Goal: Transaction & Acquisition: Purchase product/service

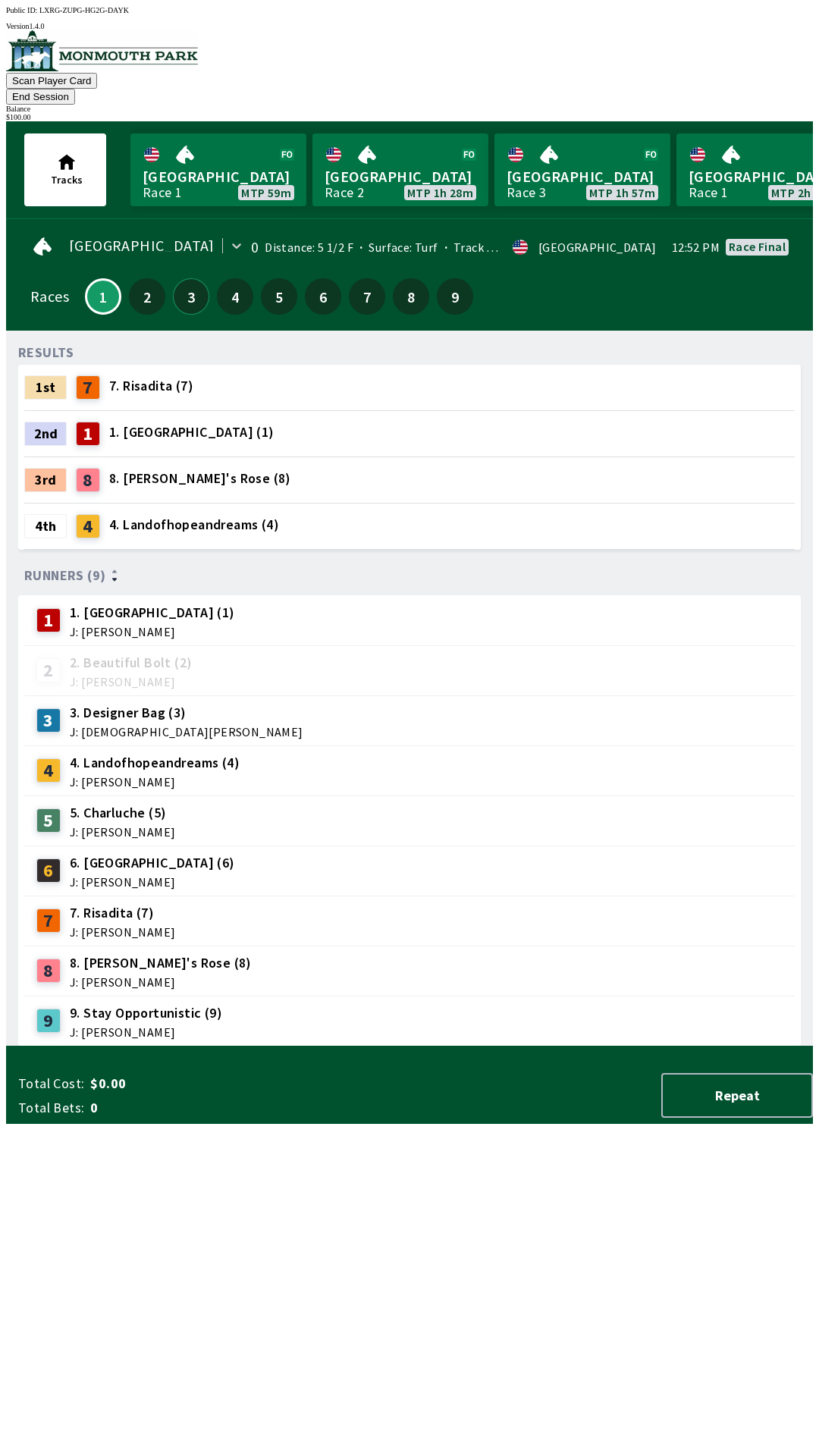
click at [184, 278] on button "3" at bounding box center [191, 296] width 36 height 36
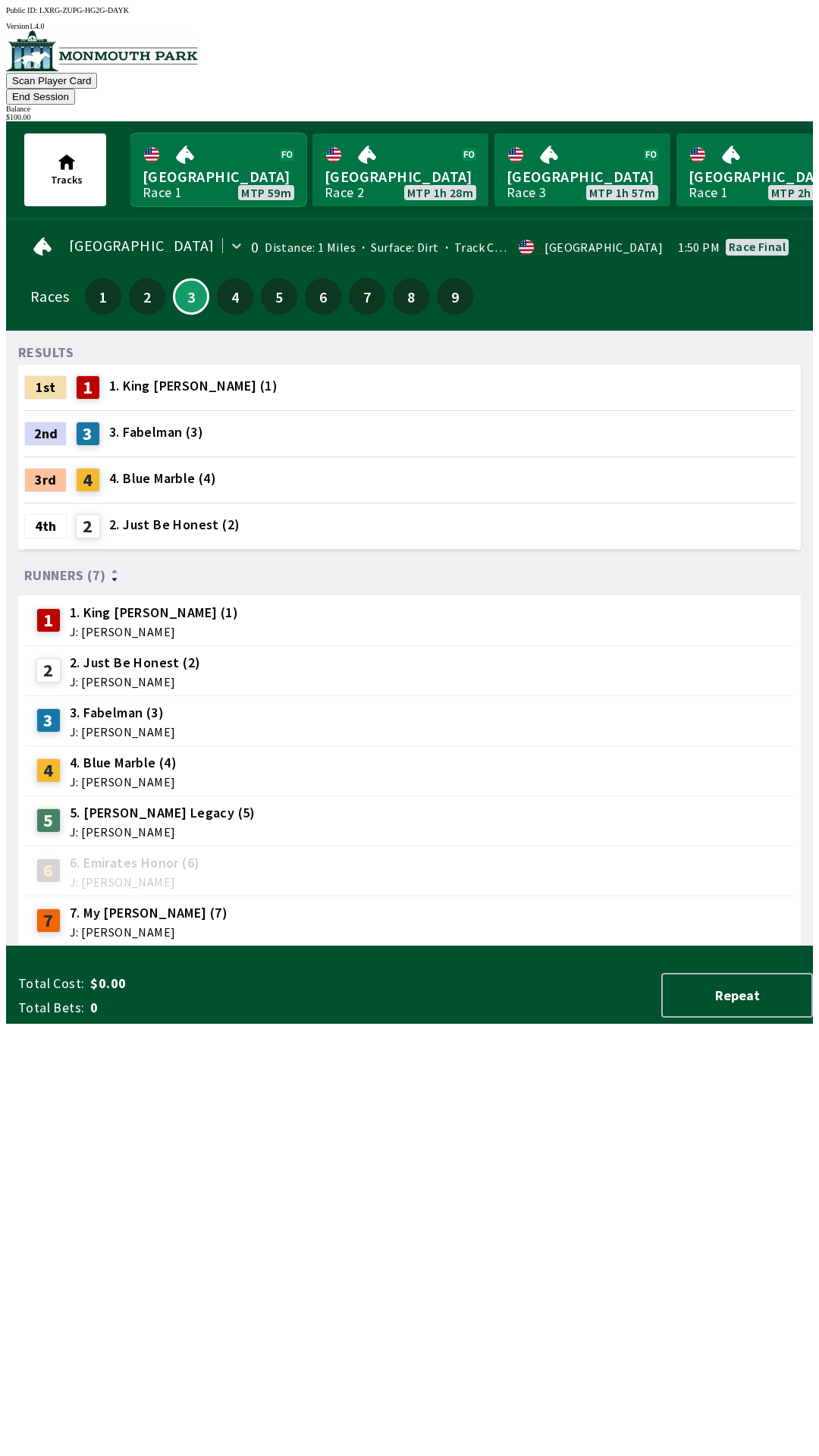
click at [208, 139] on link "Monmouth Park Race 1 MTP 59m" at bounding box center [218, 170] width 176 height 73
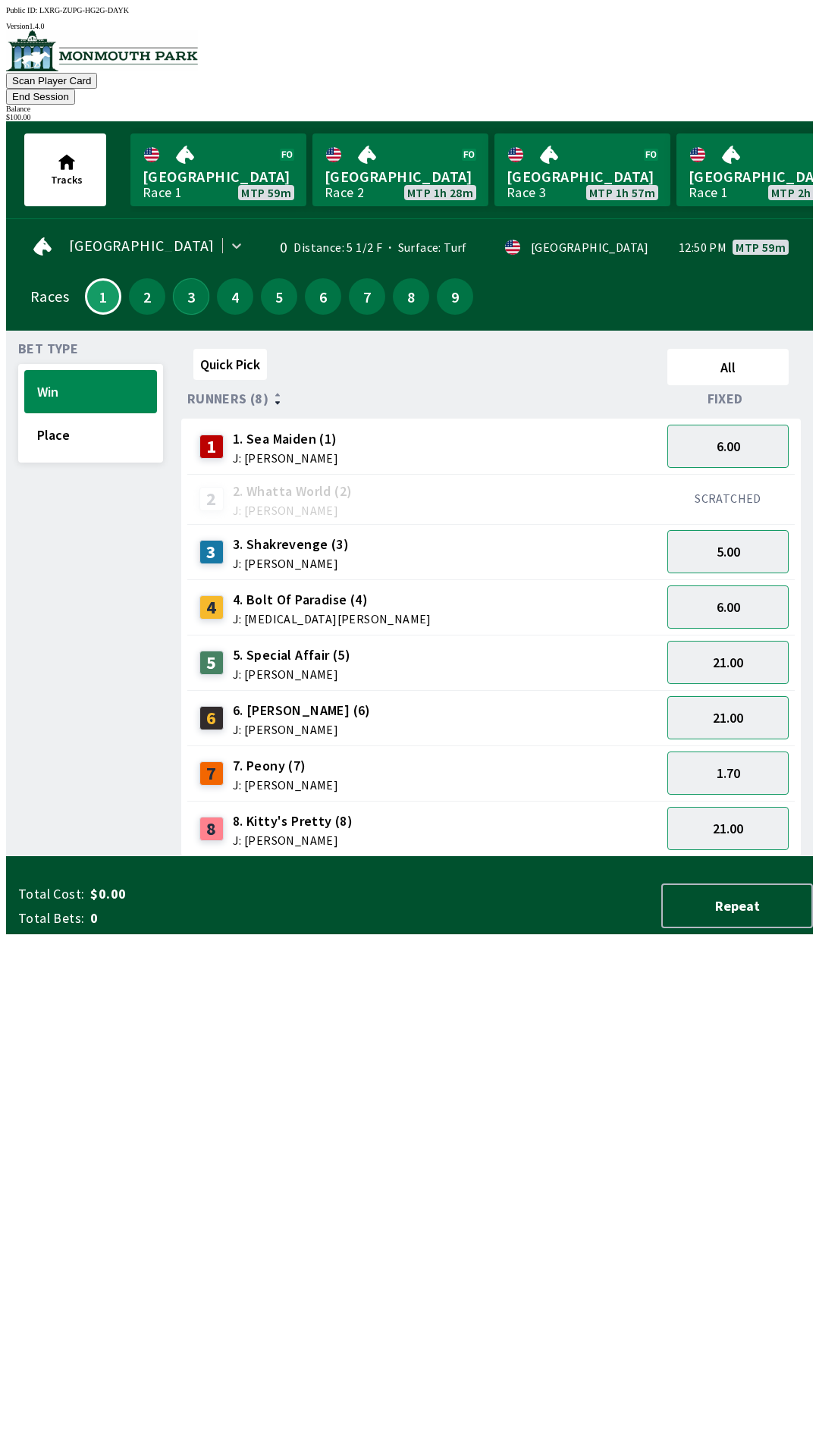
click at [190, 278] on button "3" at bounding box center [191, 296] width 36 height 36
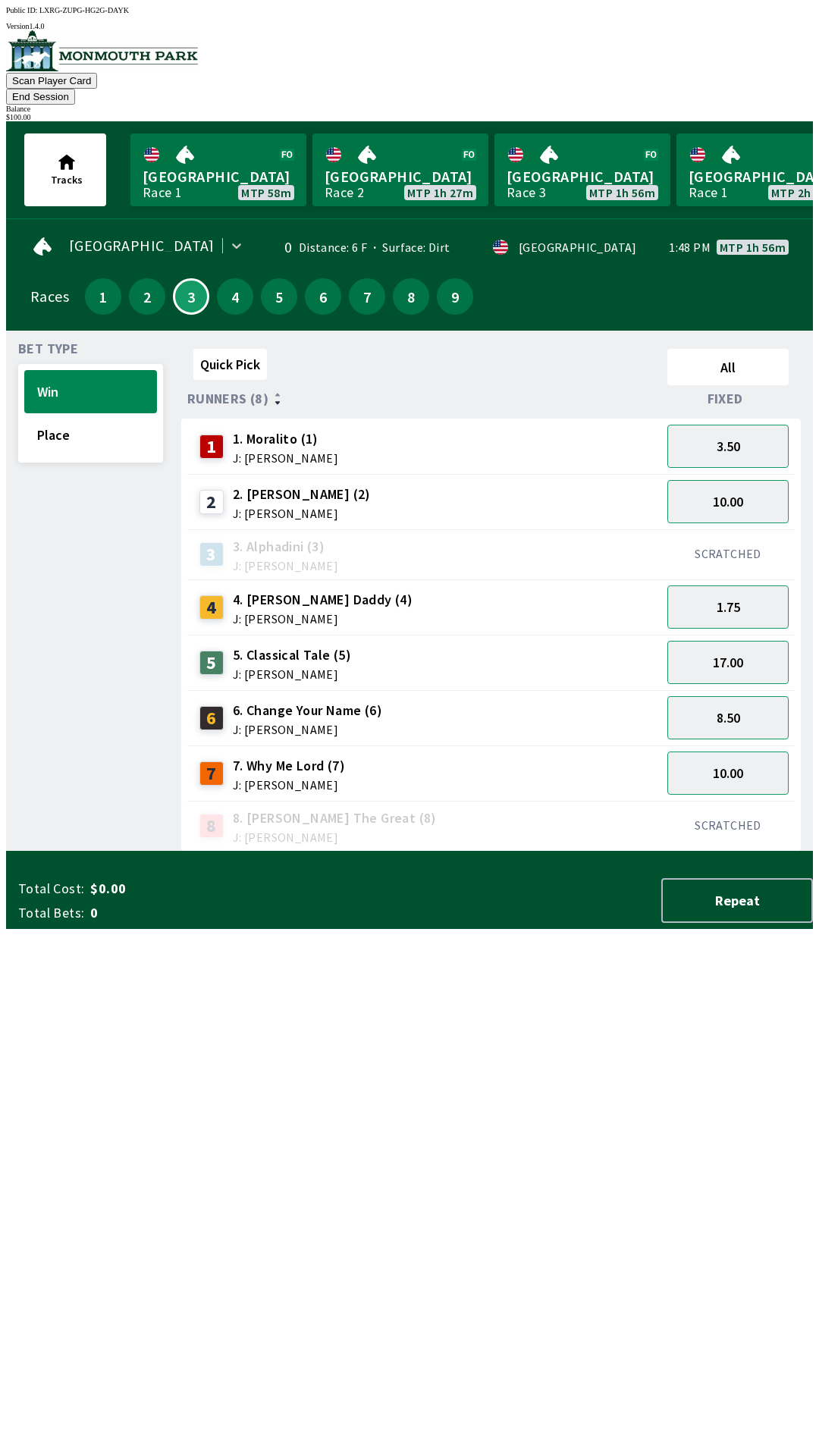
click at [286, 612] on span "J: [PERSON_NAME]" at bounding box center [322, 618] width 180 height 12
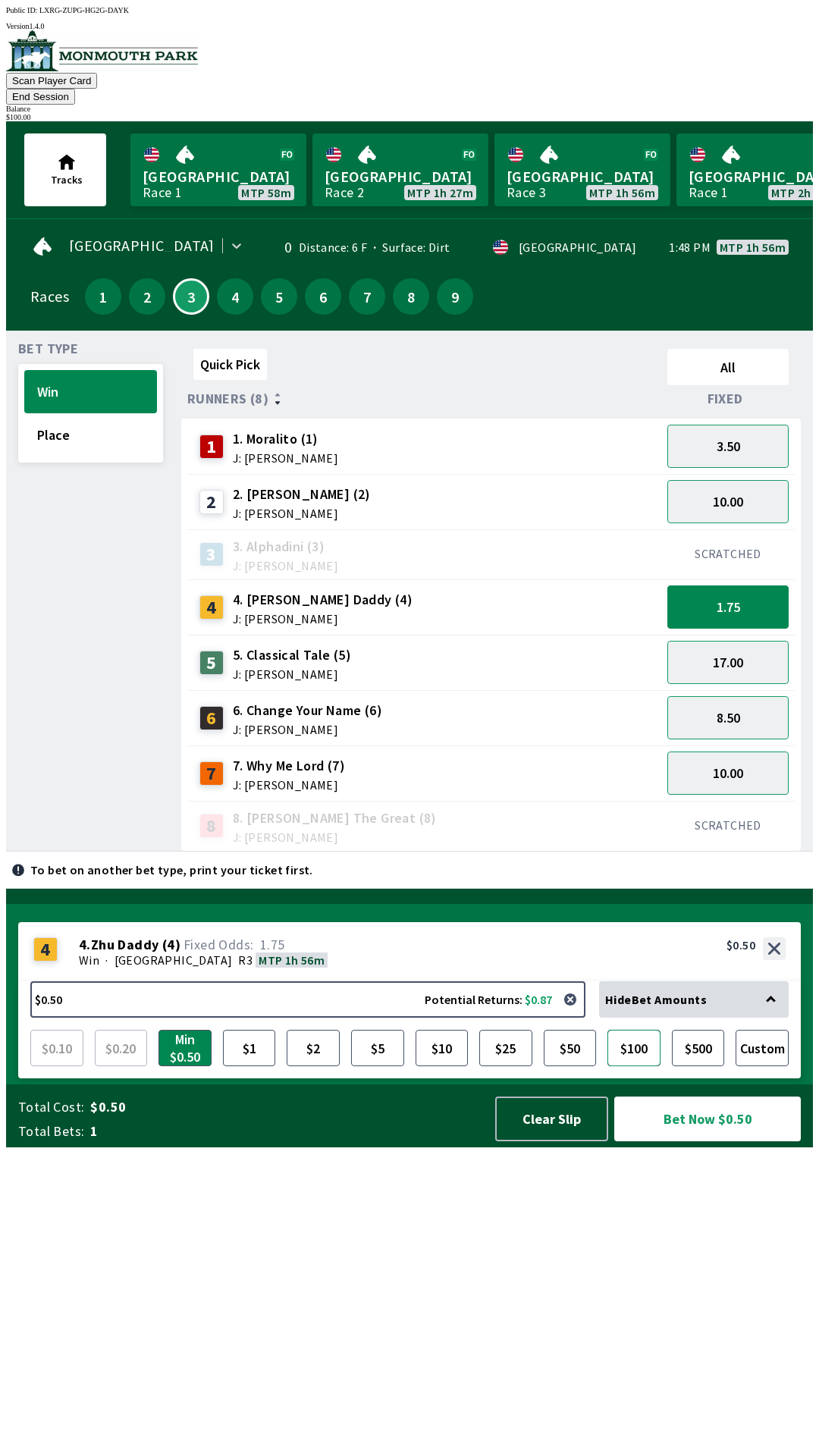
click at [634, 1066] on button "$100" at bounding box center [634, 1048] width 53 height 36
click at [664, 1141] on button "Bet Now $100.00" at bounding box center [708, 1118] width 187 height 45
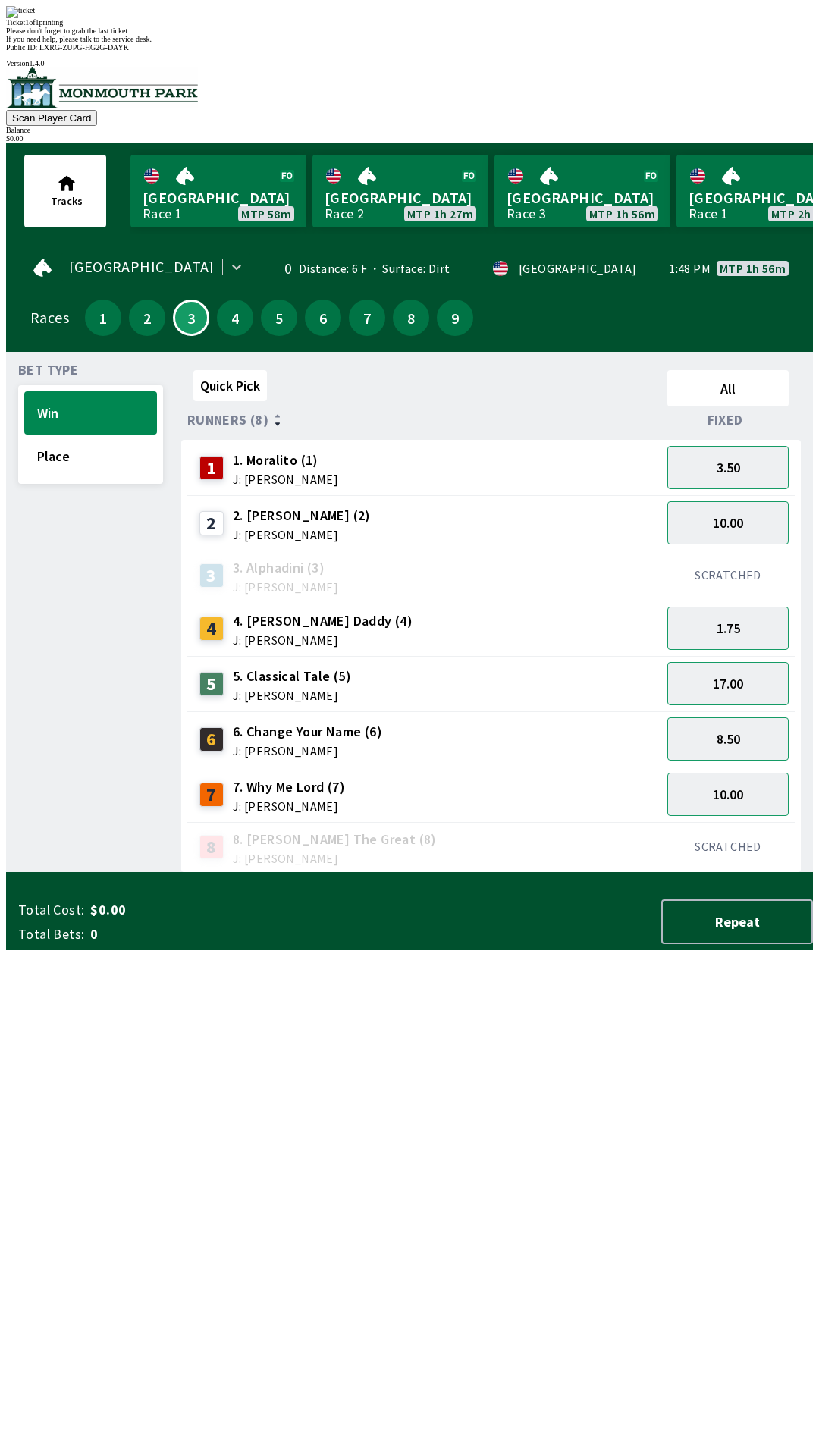
click at [361, 26] on div "Ticket 1 of 1 printing" at bounding box center [409, 22] width 807 height 8
click at [413, 26] on div "Ticket 1 of 1 printing" at bounding box center [409, 22] width 807 height 8
click at [362, 26] on div "Ticket 1 of 1 printing" at bounding box center [409, 22] width 807 height 8
click at [298, 43] on div "Ticket 1 of 1 printing Please don't forget to grab the last ticket If you need …" at bounding box center [409, 24] width 807 height 37
click at [298, 26] on div "Ticket 1 of 1 printing" at bounding box center [409, 22] width 807 height 8
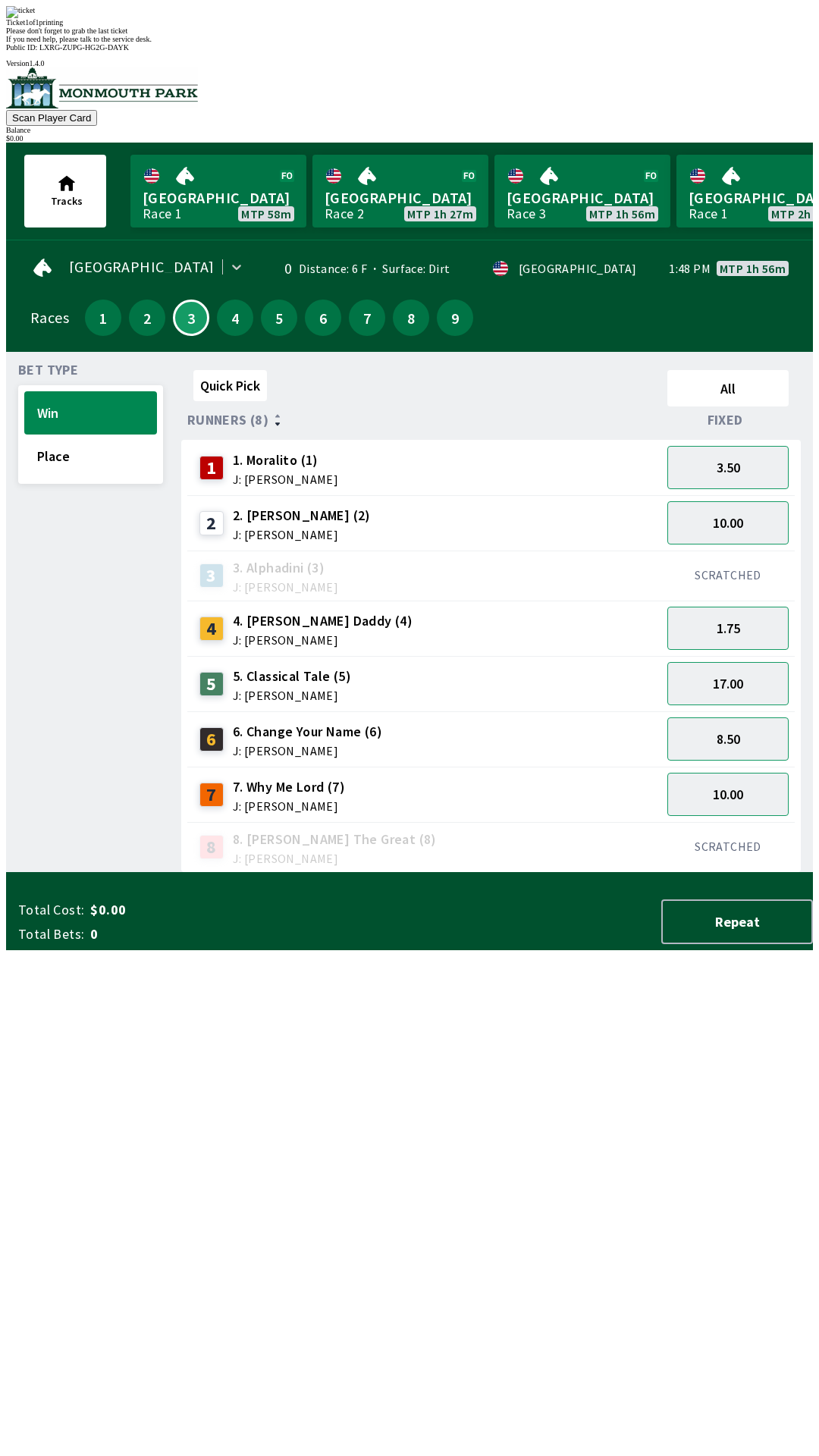
click at [294, 26] on div "Ticket 1 of 1 printing" at bounding box center [409, 22] width 807 height 8
click at [429, 43] on div "Ticket 1 of 1 printing Please don't forget to grab the last ticket If you need …" at bounding box center [409, 24] width 807 height 37
click at [519, 26] on div "Ticket 1 of 1 printing" at bounding box center [409, 22] width 807 height 8
click at [441, 26] on div "Ticket 1 of 1 printing" at bounding box center [409, 22] width 807 height 8
click at [333, 43] on div "Ticket 1 of 1 printing Please don't forget to grab the last ticket If you need …" at bounding box center [409, 24] width 807 height 37
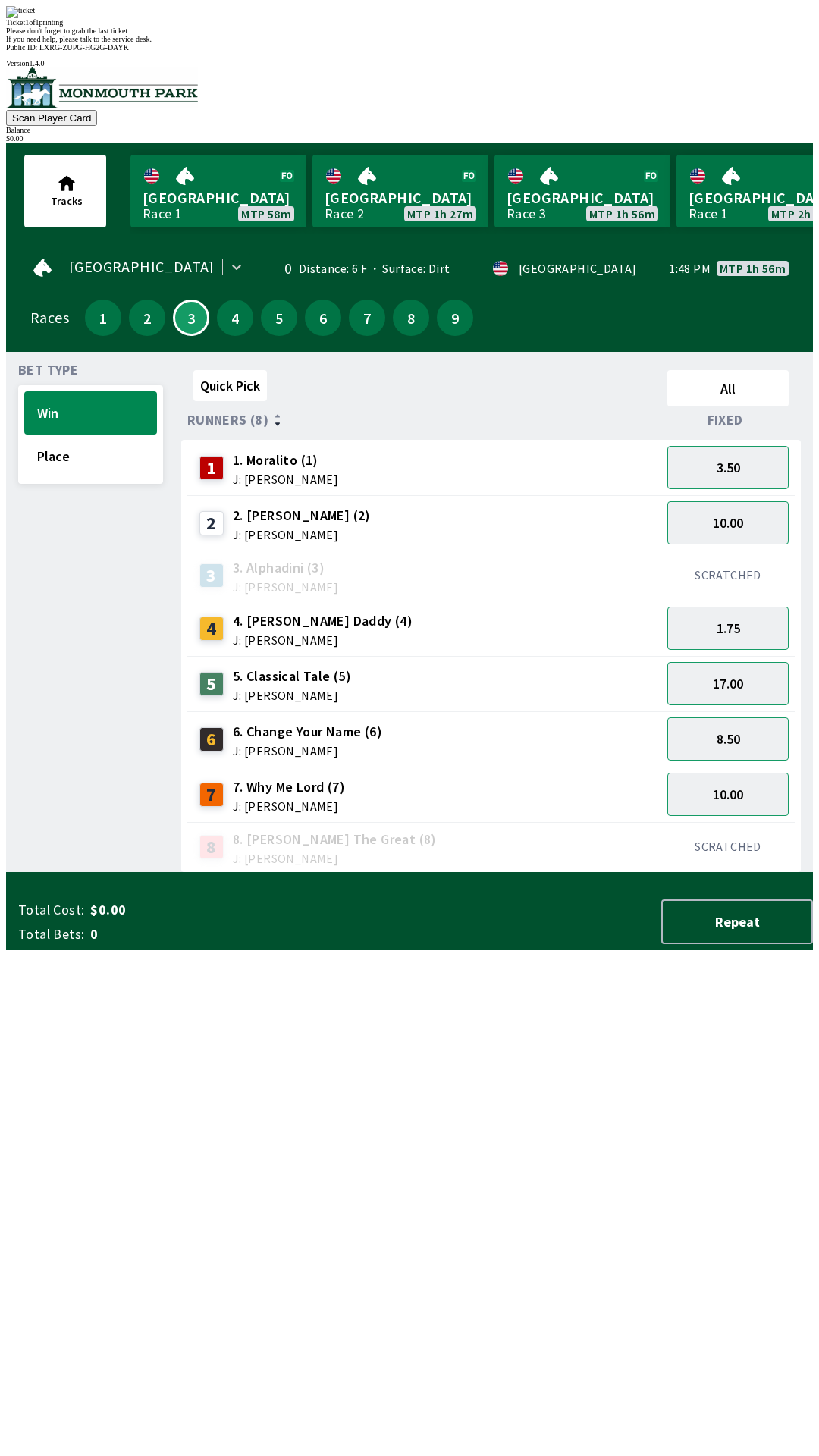
click at [285, 26] on div "Ticket 1 of 1 printing" at bounding box center [409, 22] width 807 height 8
click at [330, 26] on div "Ticket 1 of 1 printing" at bounding box center [409, 22] width 807 height 8
click at [430, 26] on div "Ticket 1 of 1 printing" at bounding box center [409, 22] width 807 height 8
click at [542, 43] on div "Ticket 1 of 1 printing Please don't forget to grab the last ticket If you need …" at bounding box center [409, 24] width 807 height 37
click at [368, 43] on div "Ticket 1 of 1 printing Please don't forget to grab the last ticket If you need …" at bounding box center [409, 24] width 807 height 37
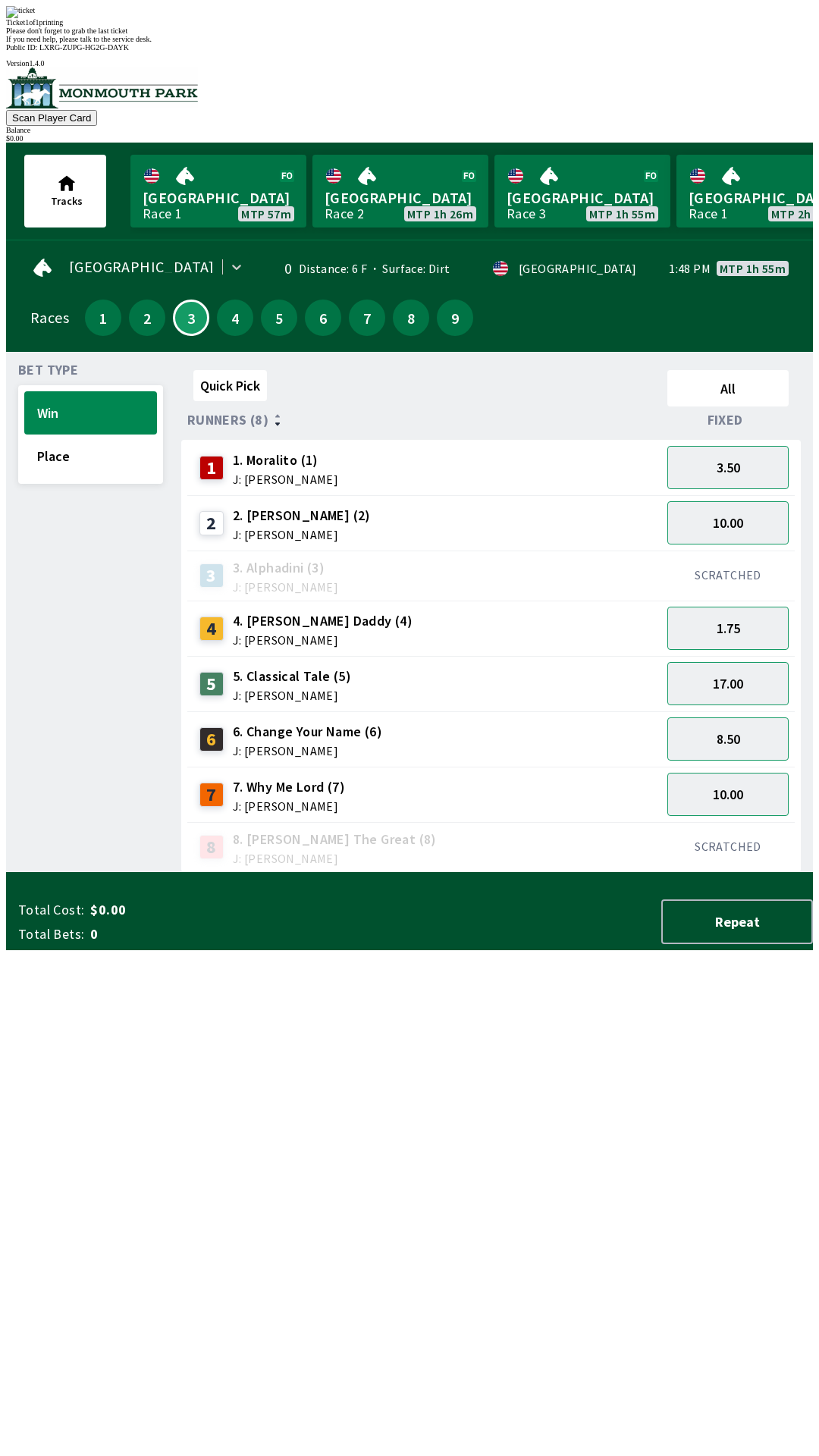
click at [362, 43] on div "Ticket 1 of 1 printing Please don't forget to grab the last ticket If you need …" at bounding box center [409, 24] width 807 height 37
click at [35, 18] on img at bounding box center [20, 11] width 29 height 12
click at [394, 26] on div "Ticket 1 of 1 printing" at bounding box center [409, 22] width 807 height 8
click at [364, 26] on div "Ticket 1 of 1 printing" at bounding box center [409, 22] width 807 height 8
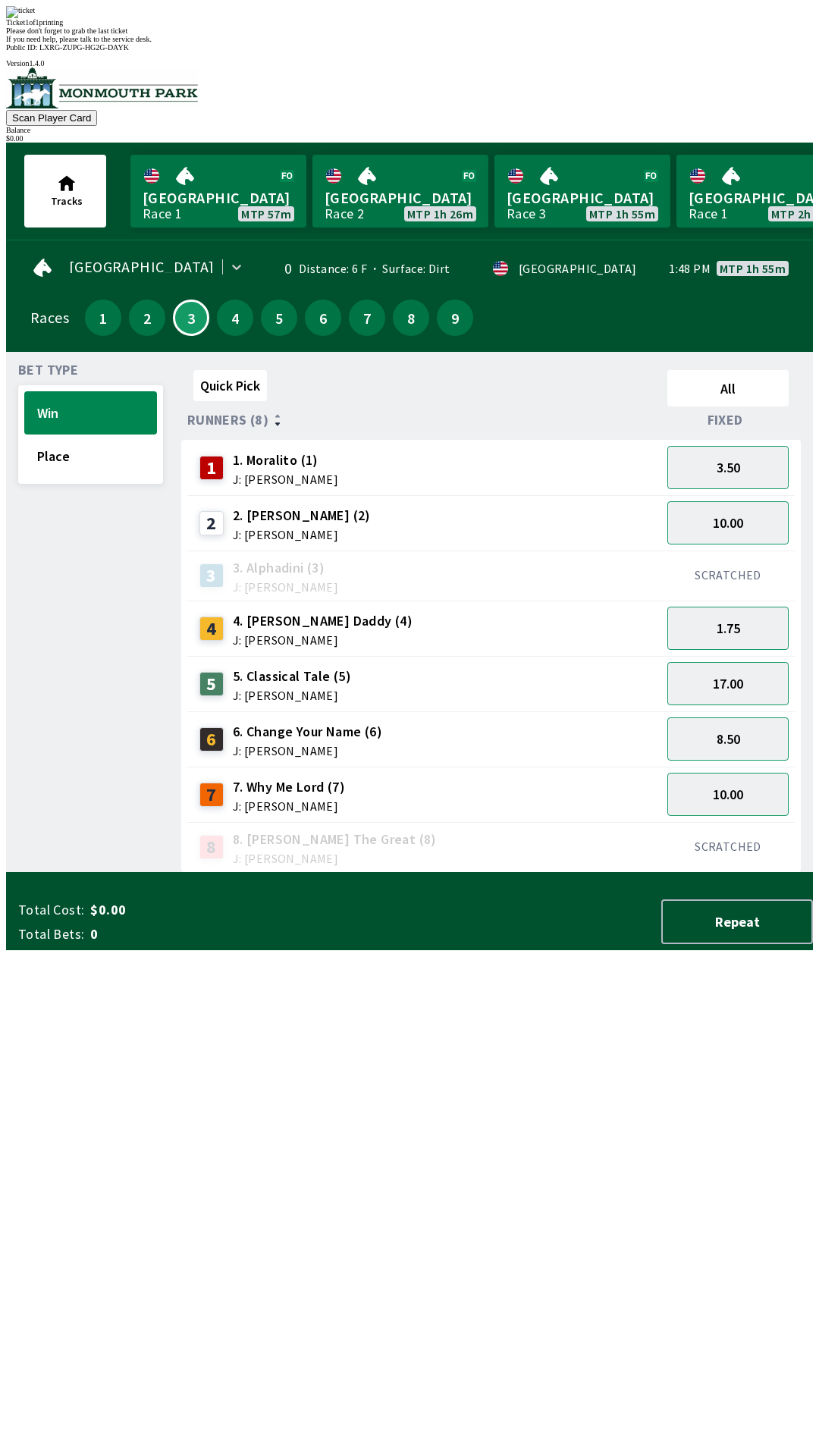
click at [288, 26] on div "Ticket 1 of 1 printing" at bounding box center [409, 22] width 807 height 8
click at [267, 43] on div "Ticket 1 of 1 printing Please don't forget to grab the last ticket If you need …" at bounding box center [409, 24] width 807 height 37
click at [390, 872] on div "Quick Pick All Runners (8) Fixed 1 1. Moralito (1) J: [PERSON_NAME] 3.50 2 2. […" at bounding box center [497, 618] width 631 height 509
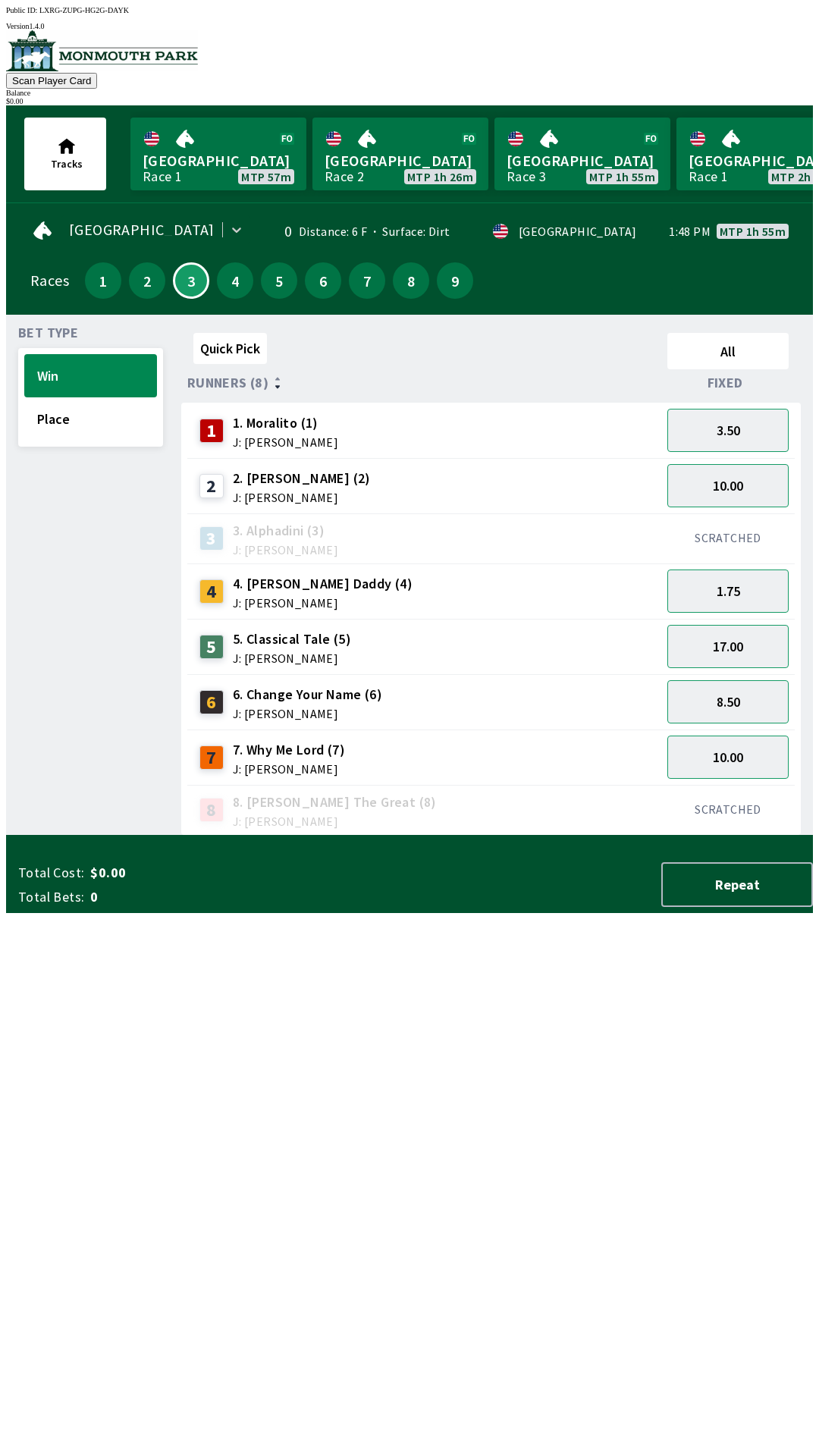
click at [344, 835] on div "Quick Pick All Runners (8) Fixed 1 1. Moralito (1) J: [PERSON_NAME] 3.50 2 2. […" at bounding box center [497, 581] width 631 height 509
click at [322, 835] on div "Quick Pick All Runners (8) Fixed 1 1. Moralito (1) J: [PERSON_NAME] 3.50 2 2. […" at bounding box center [497, 581] width 631 height 509
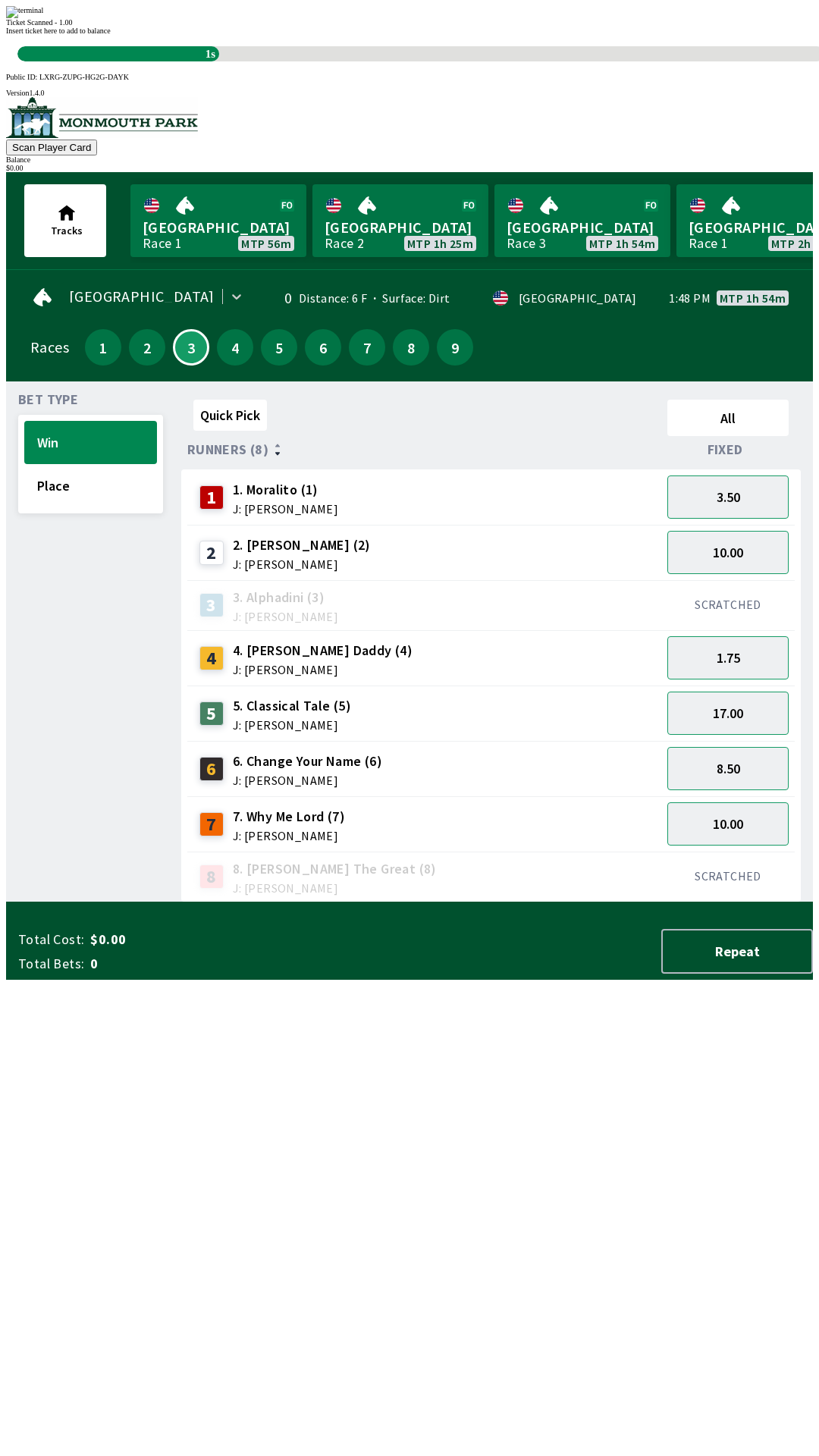
click at [310, 26] on div "Ticket Scanned - 1.00" at bounding box center [409, 22] width 807 height 8
click at [361, 26] on div "Ticket Scanned - 1.00" at bounding box center [409, 22] width 807 height 8
click at [366, 26] on div "Ticket Scanned - 1.00" at bounding box center [409, 22] width 807 height 8
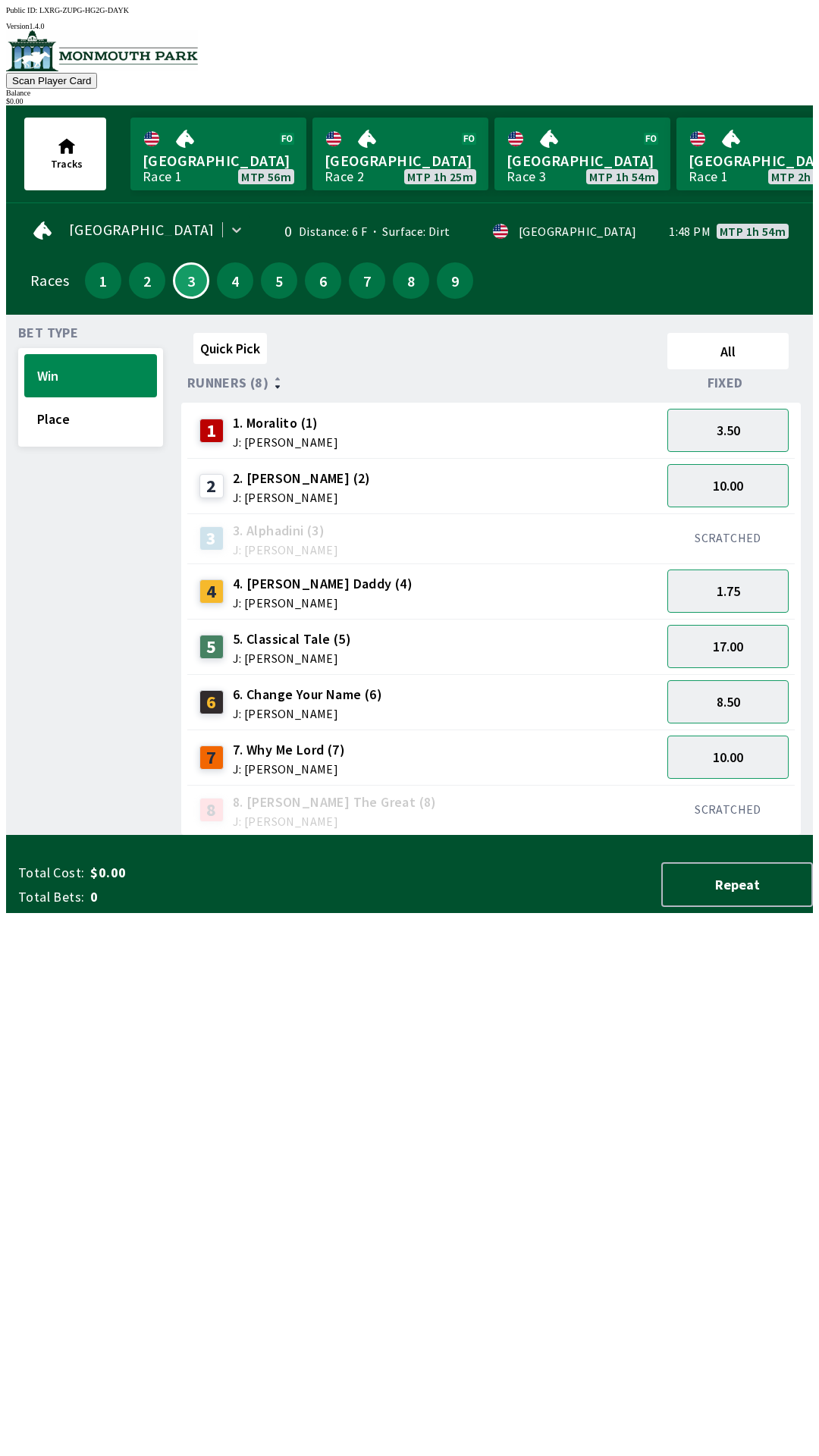
click at [411, 744] on div "7 7. Why Me Lord (7) J: [PERSON_NAME]" at bounding box center [424, 758] width 462 height 38
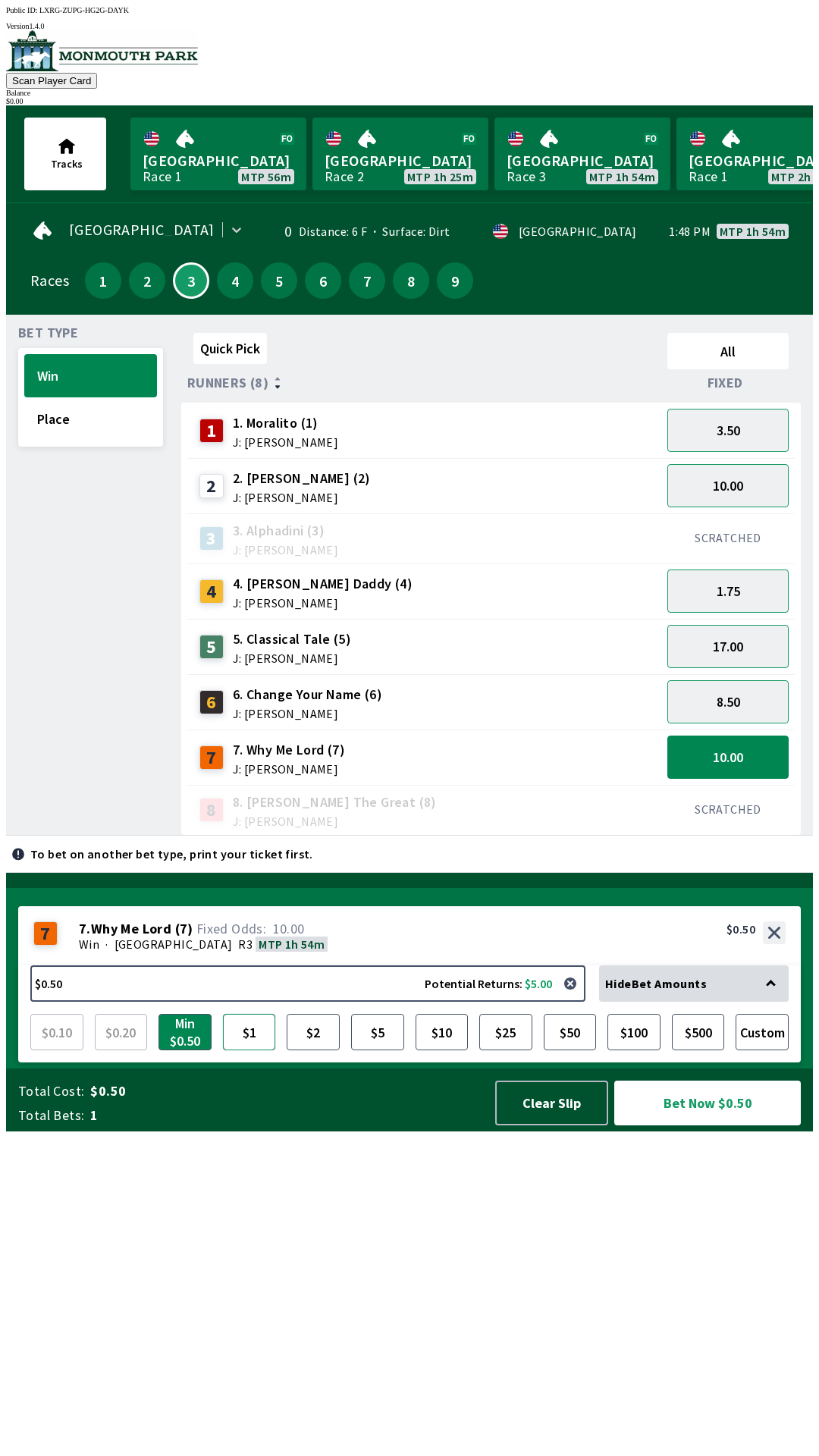
click at [245, 1050] on button "$1" at bounding box center [249, 1031] width 53 height 36
click at [732, 751] on button "10.00" at bounding box center [728, 757] width 121 height 43
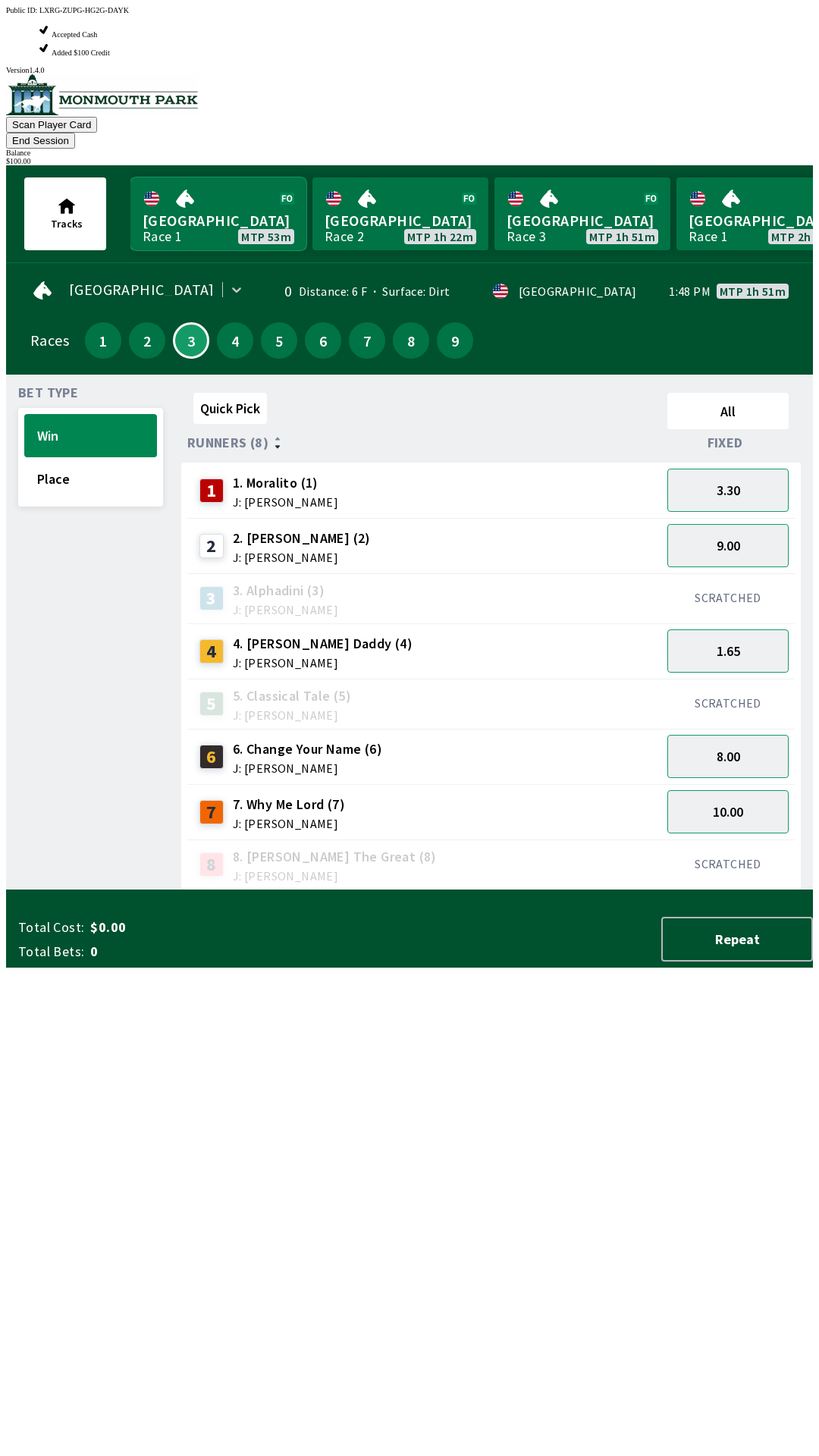
click at [248, 177] on link "Monmouth Park Race 1 MTP 53m" at bounding box center [218, 213] width 176 height 73
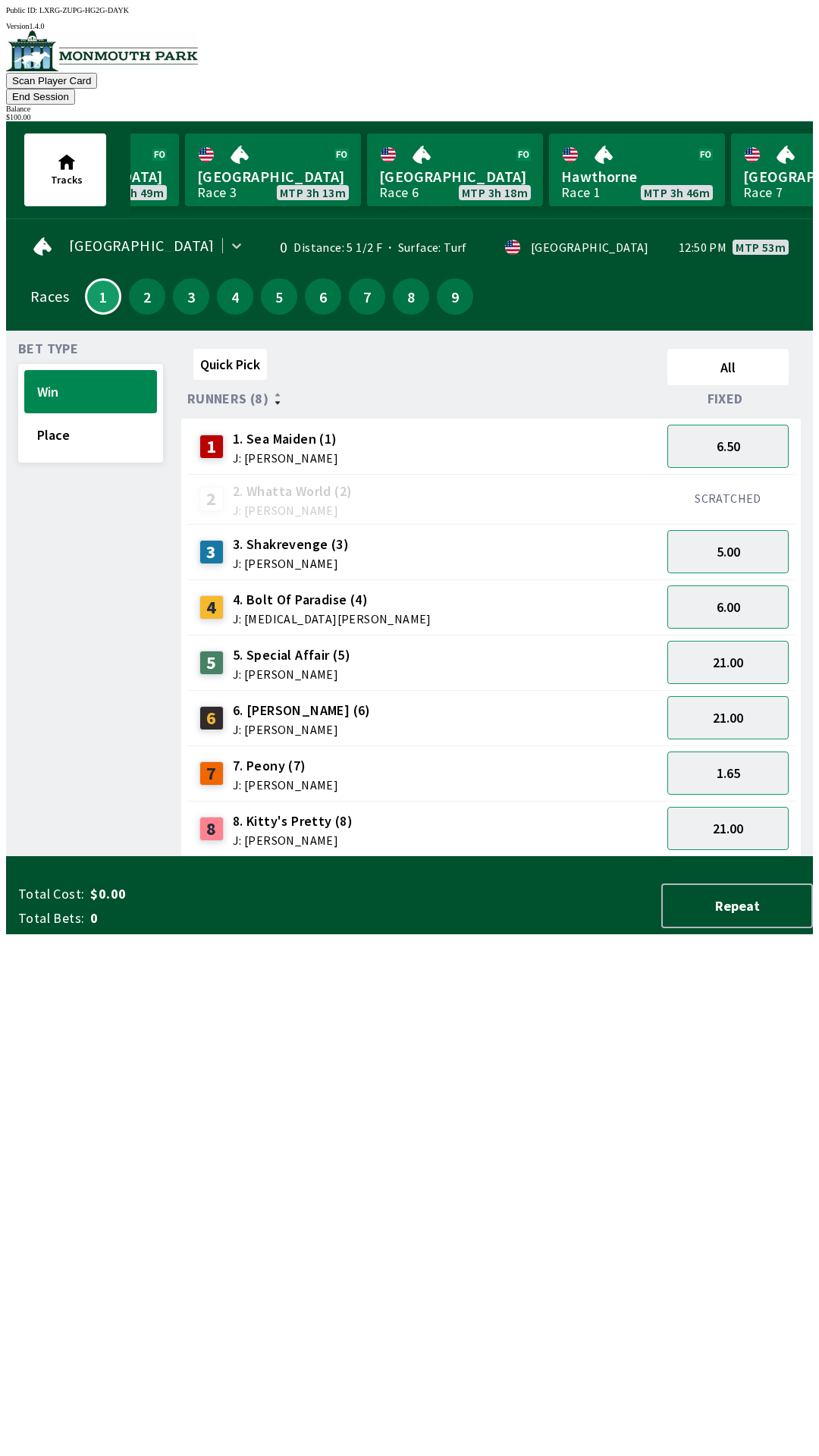
scroll to position [0, 1214]
click at [405, 278] on button "8" at bounding box center [411, 296] width 36 height 36
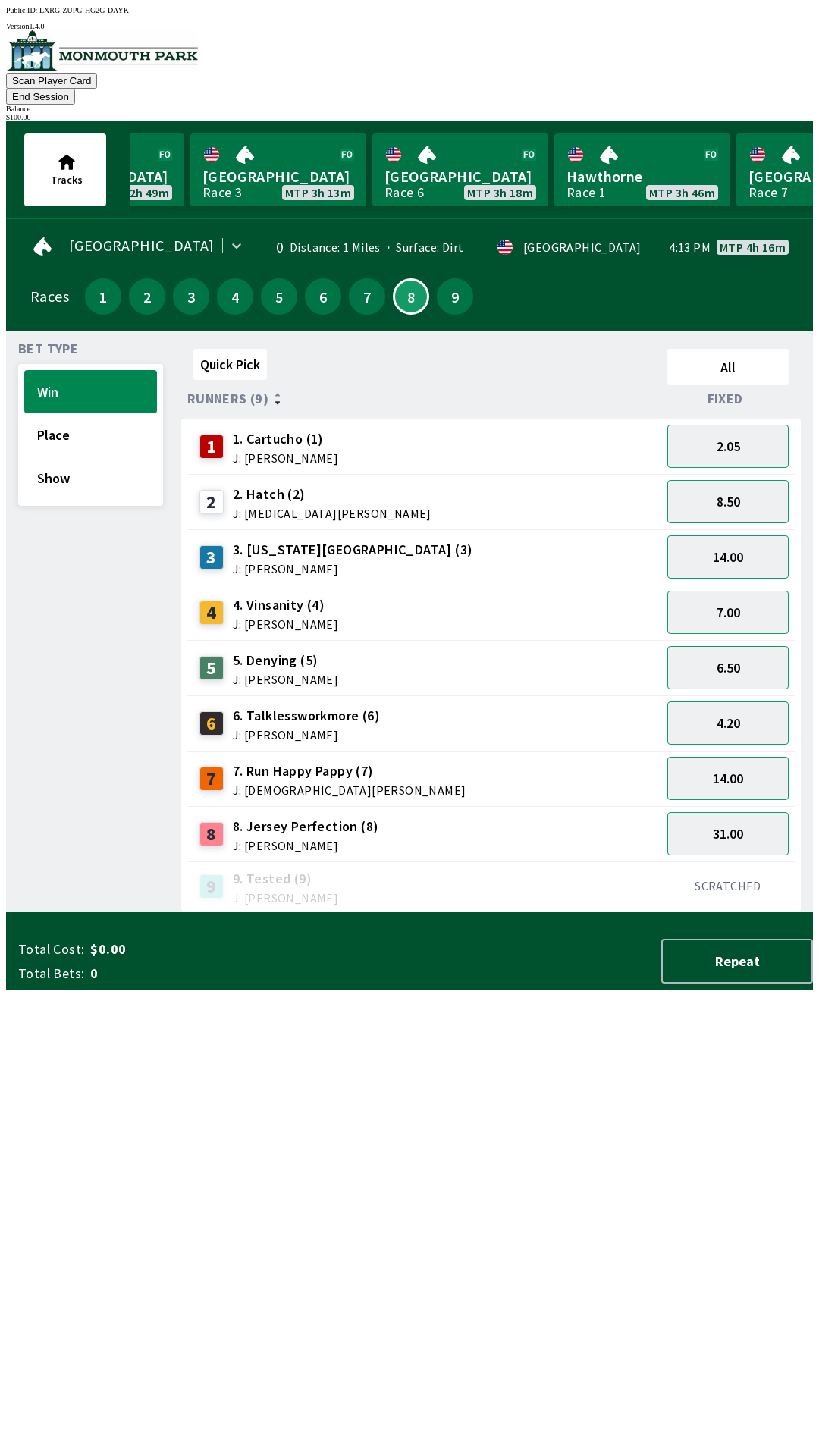
click at [281, 429] on span "1. Cartucho (1)" at bounding box center [285, 439] width 106 height 20
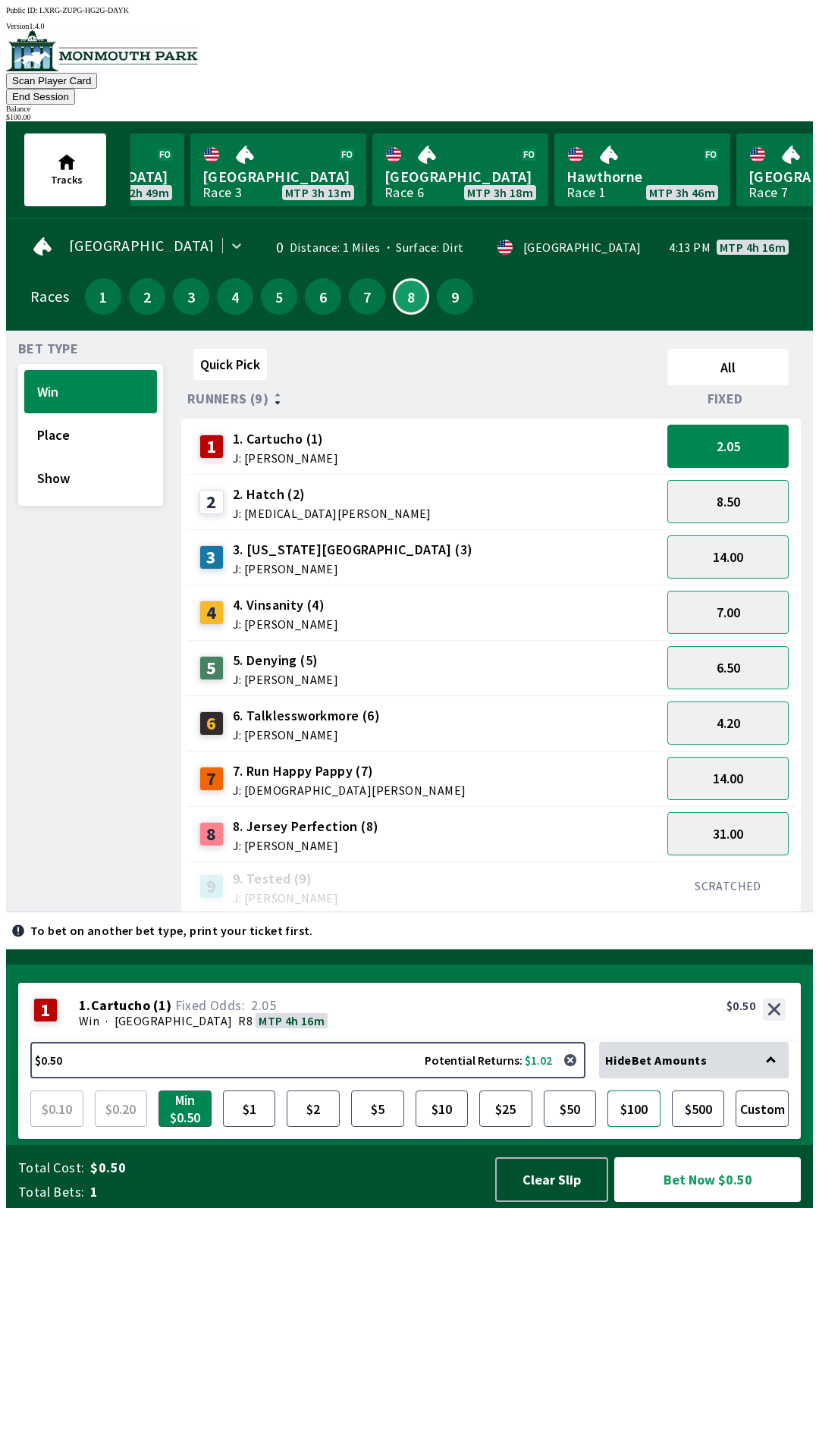
click at [640, 1126] on button "$100" at bounding box center [634, 1108] width 53 height 36
click at [701, 1202] on button "Bet Now $100.00" at bounding box center [708, 1179] width 187 height 45
